Goal: Check status: Check status

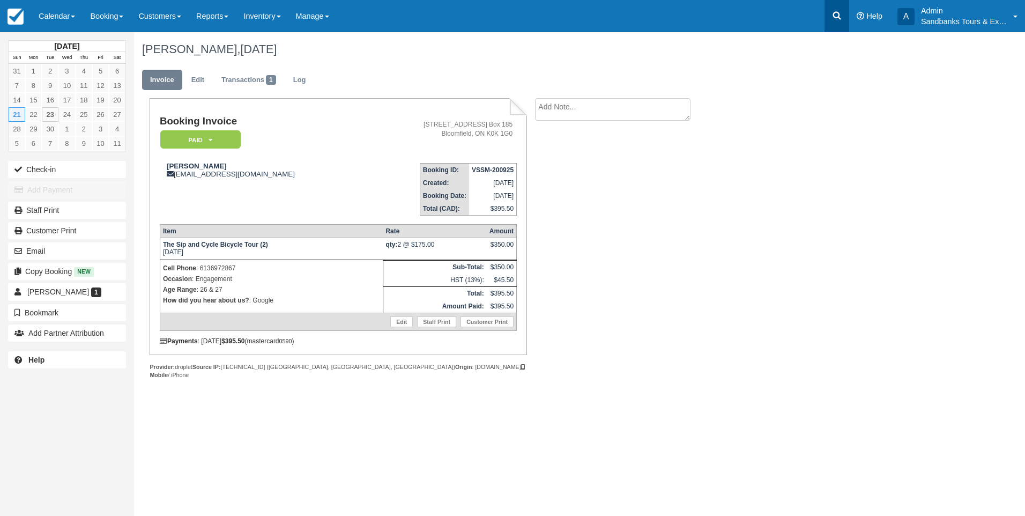
click at [834, 16] on icon at bounding box center [836, 15] width 11 height 11
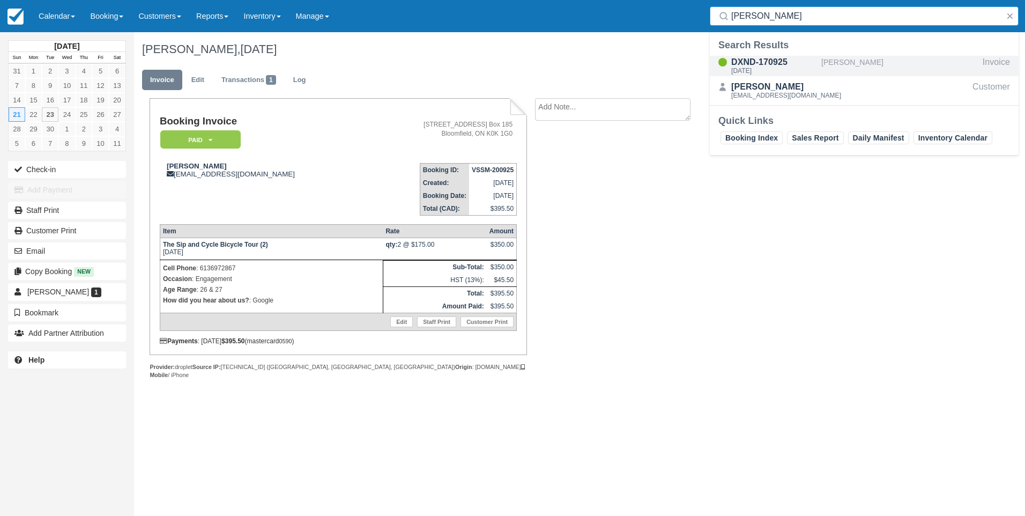
type input "melanie d"
click at [765, 59] on div "DXND-170925" at bounding box center [774, 62] width 86 height 13
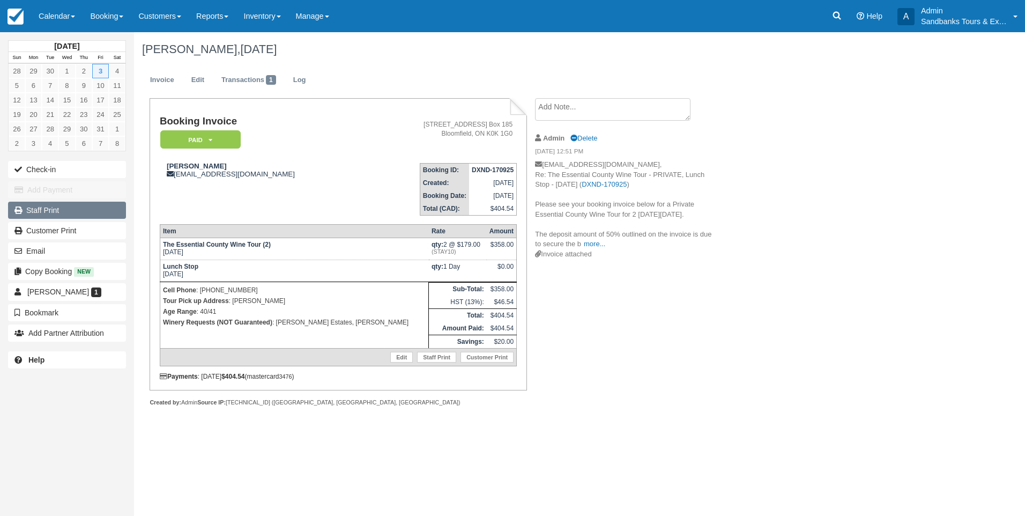
click at [59, 209] on link "Staff Print" at bounding box center [67, 210] width 118 height 17
click at [228, 17] on span at bounding box center [226, 17] width 4 height 2
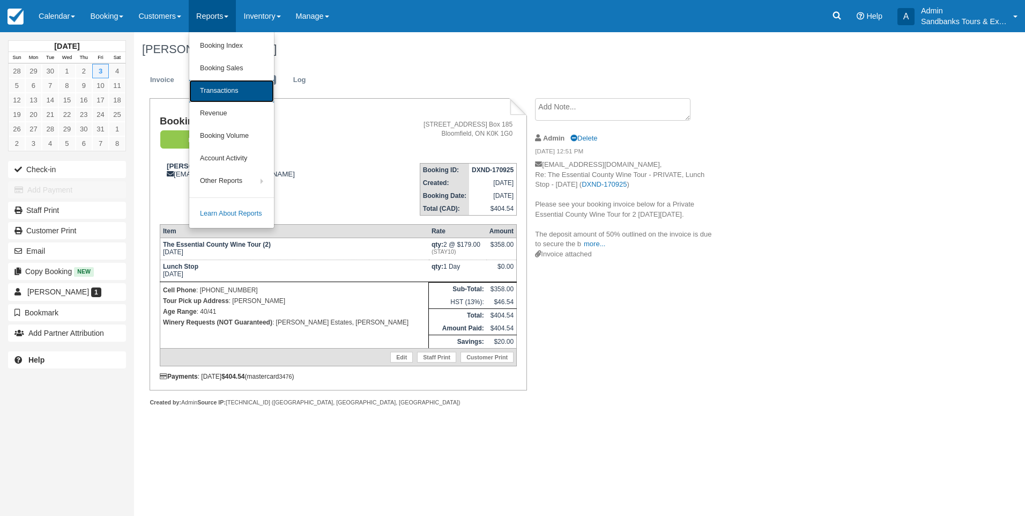
click at [233, 87] on link "Transactions" at bounding box center [231, 91] width 85 height 23
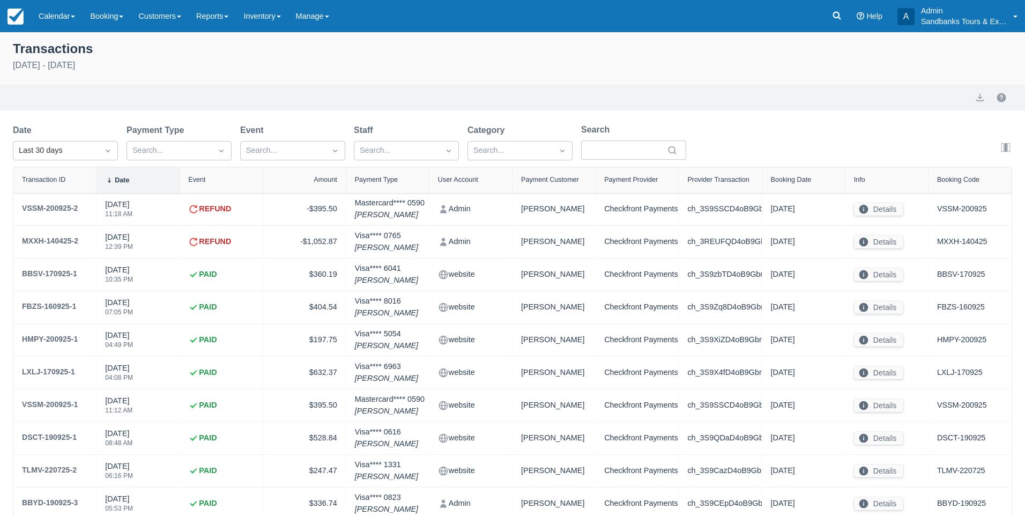
select select "10"
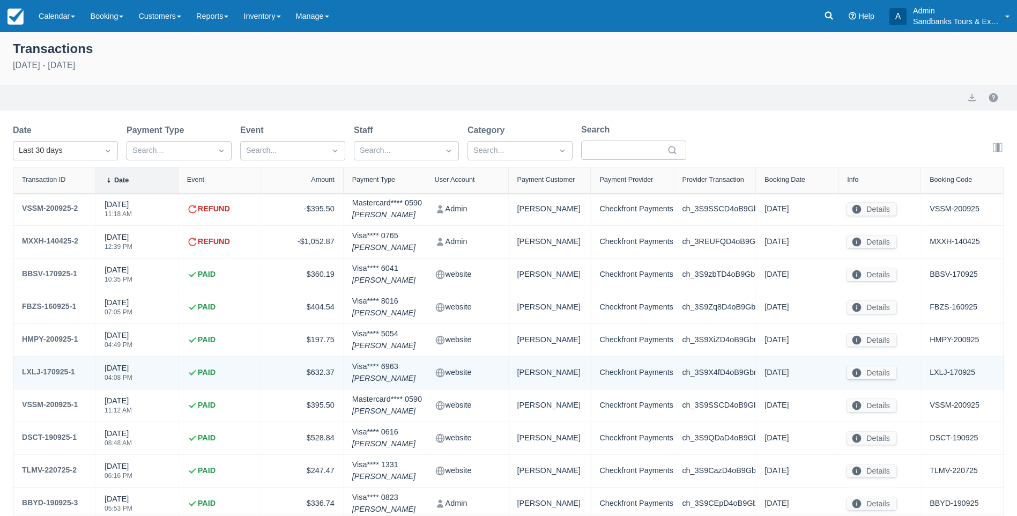
scroll to position [62, 0]
